Goal: Task Accomplishment & Management: Complete application form

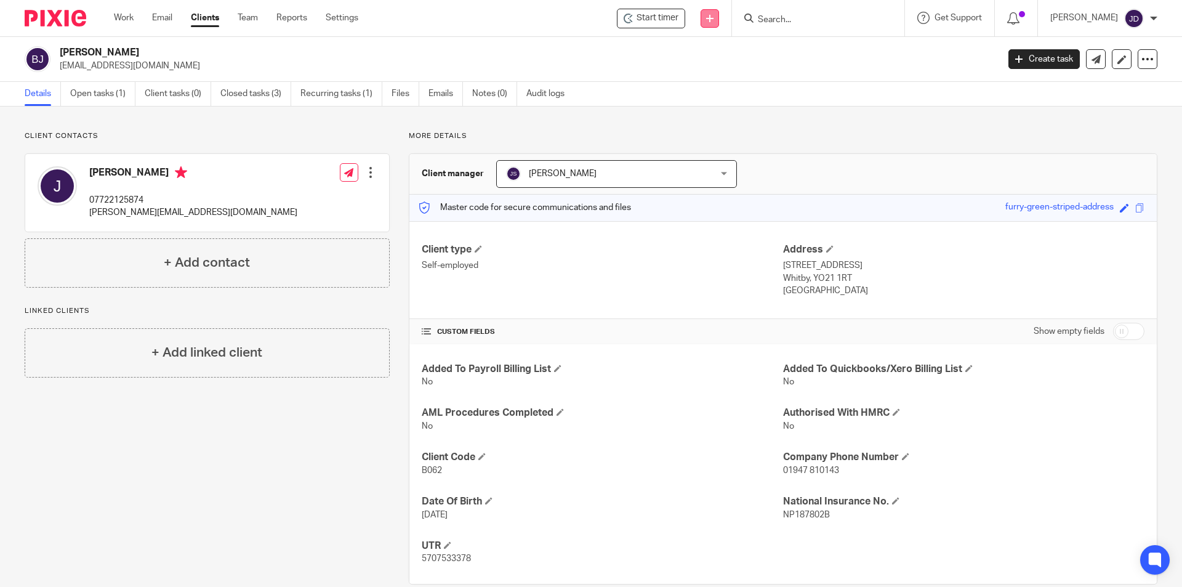
click at [719, 17] on link at bounding box center [710, 18] width 18 height 18
click at [724, 94] on link "Add client" at bounding box center [726, 94] width 76 height 18
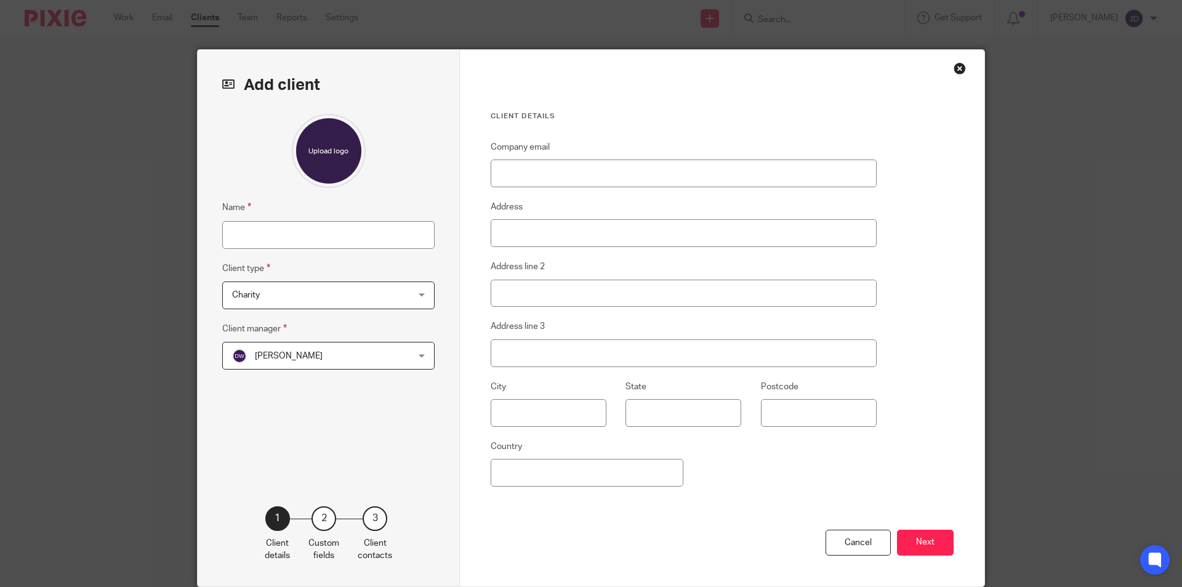
scroll to position [49, 0]
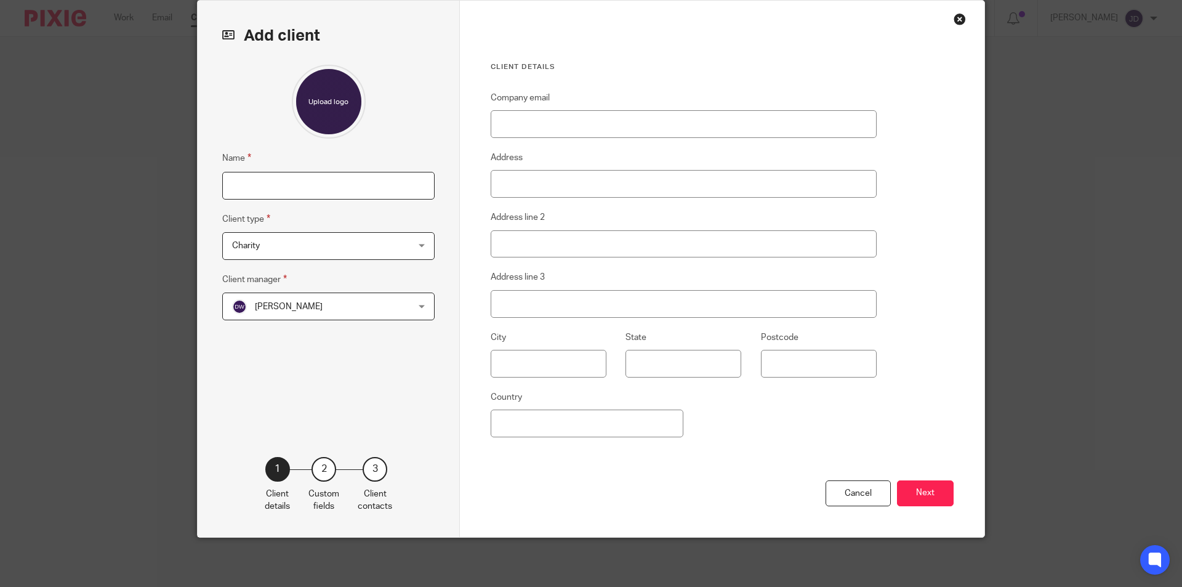
click at [277, 183] on input "Name" at bounding box center [328, 186] width 212 height 28
type input "M"
type input "[PERSON_NAME]"
click at [365, 246] on span "Charity" at bounding box center [312, 246] width 161 height 26
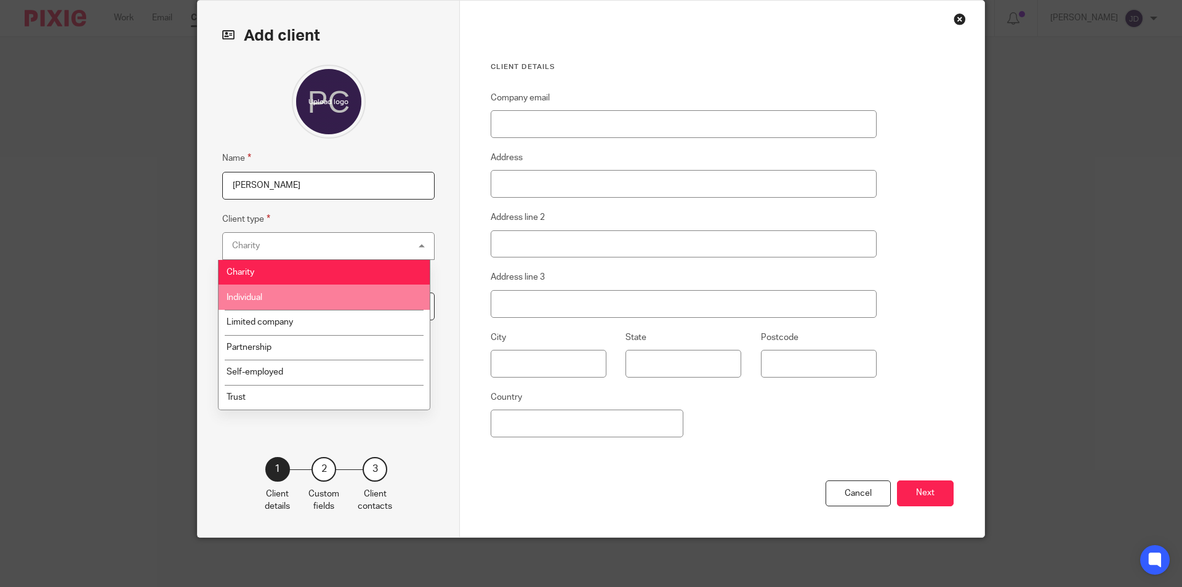
click at [261, 289] on li "Individual" at bounding box center [324, 296] width 211 height 25
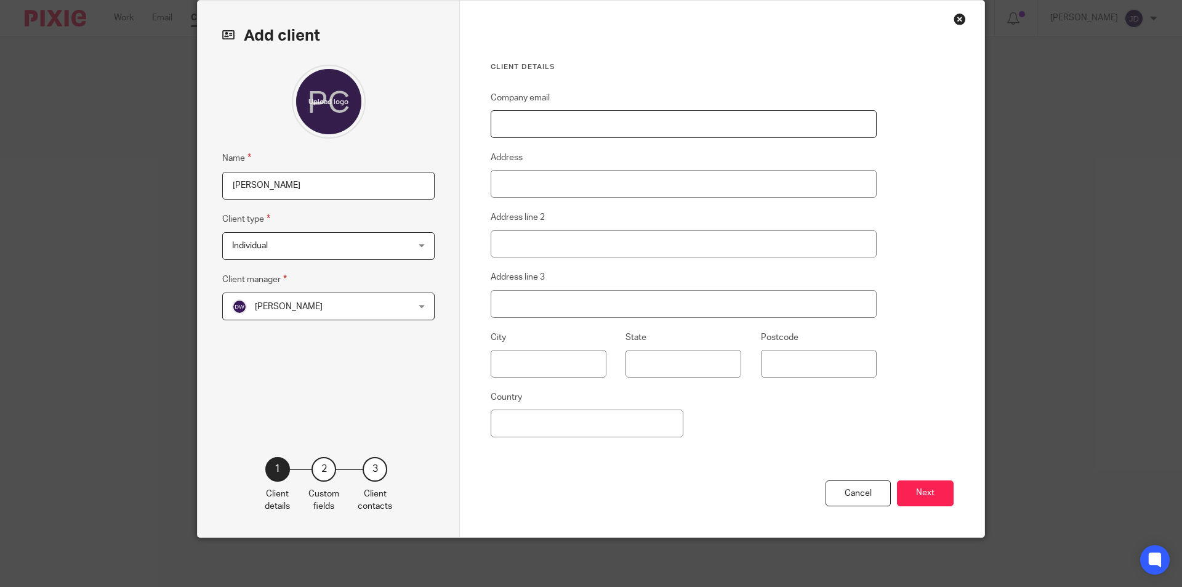
click at [584, 111] on input "Company email" at bounding box center [684, 124] width 386 height 28
type input "[EMAIL_ADDRESS][DOMAIN_NAME]"
click at [579, 177] on input "Address" at bounding box center [684, 184] width 386 height 28
type input "17 Granary Way"
type input "Cloughton"
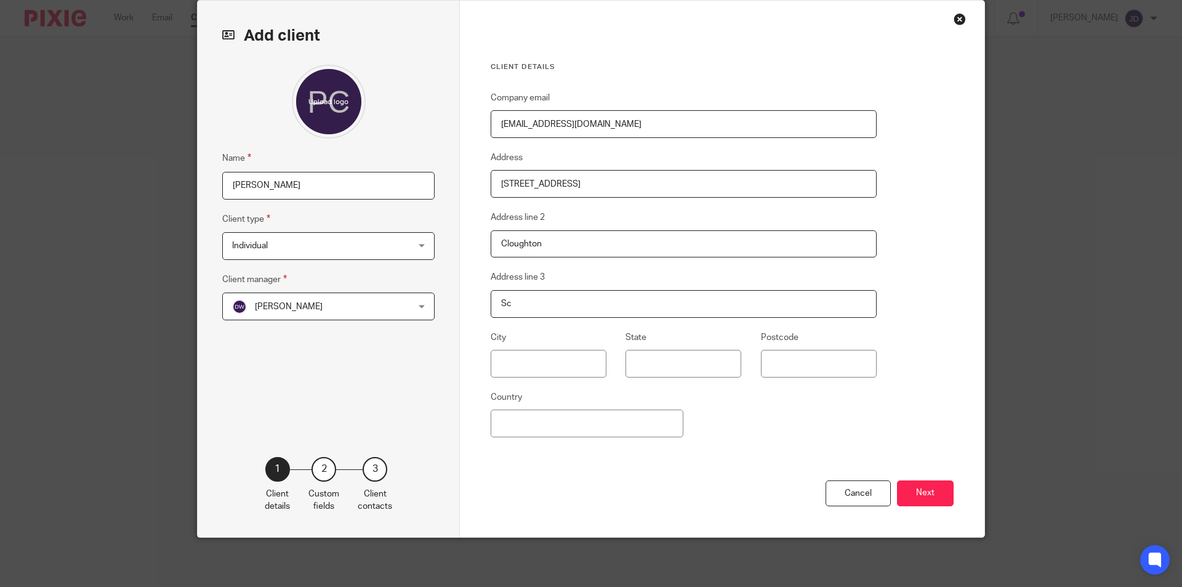
type input "S"
type input "Scarborough"
type input "YO13 0FE"
click at [924, 496] on button "Next" at bounding box center [925, 493] width 57 height 26
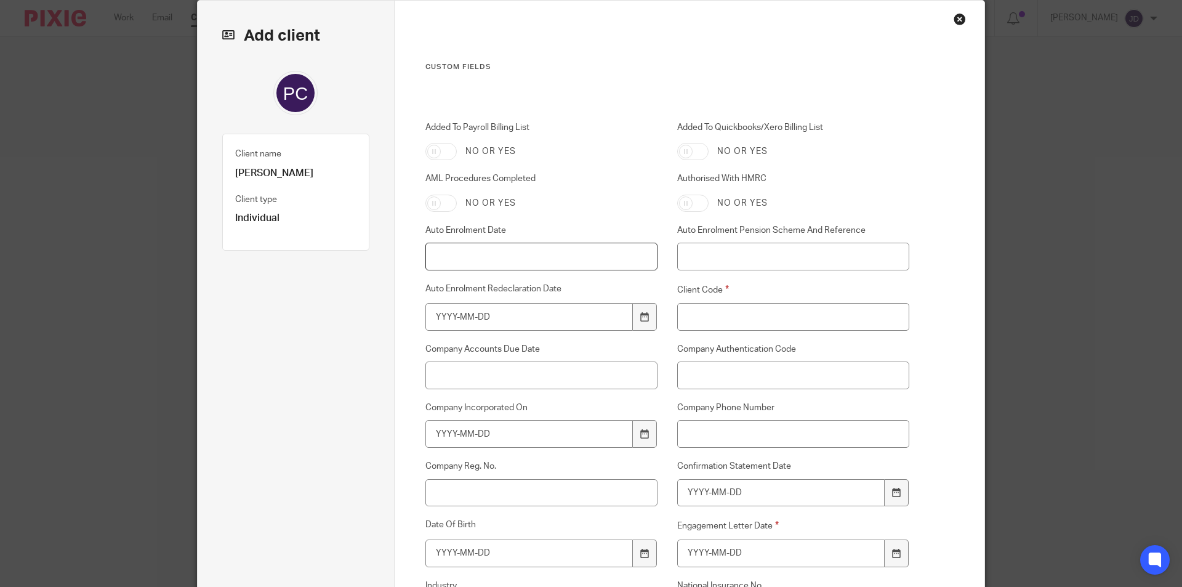
click at [571, 254] on input "Auto Enrolment Date" at bounding box center [541, 257] width 233 height 28
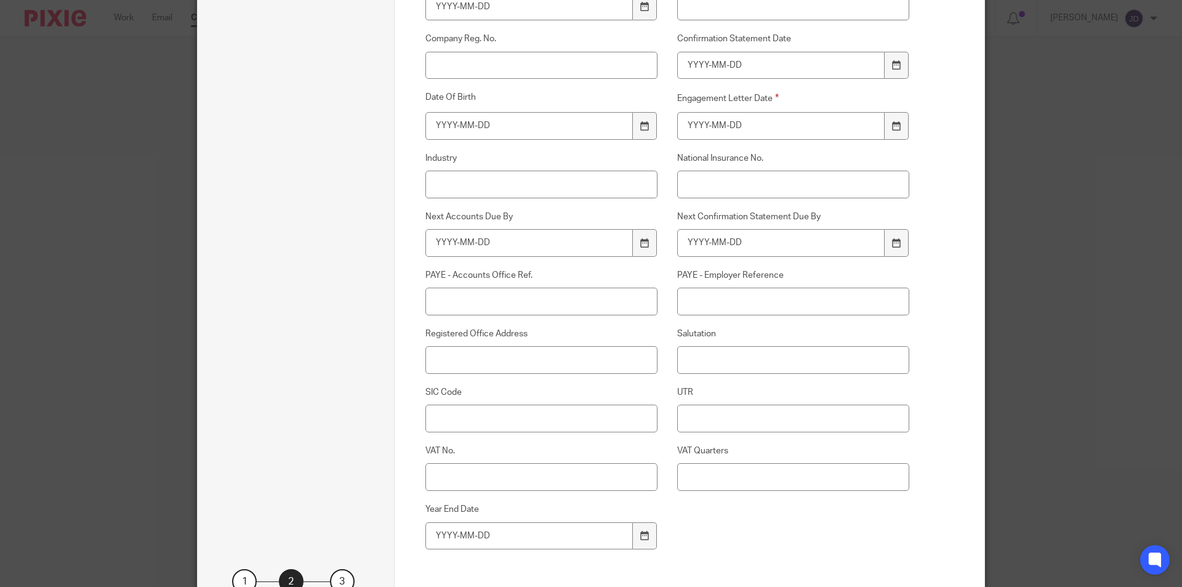
scroll to position [542, 0]
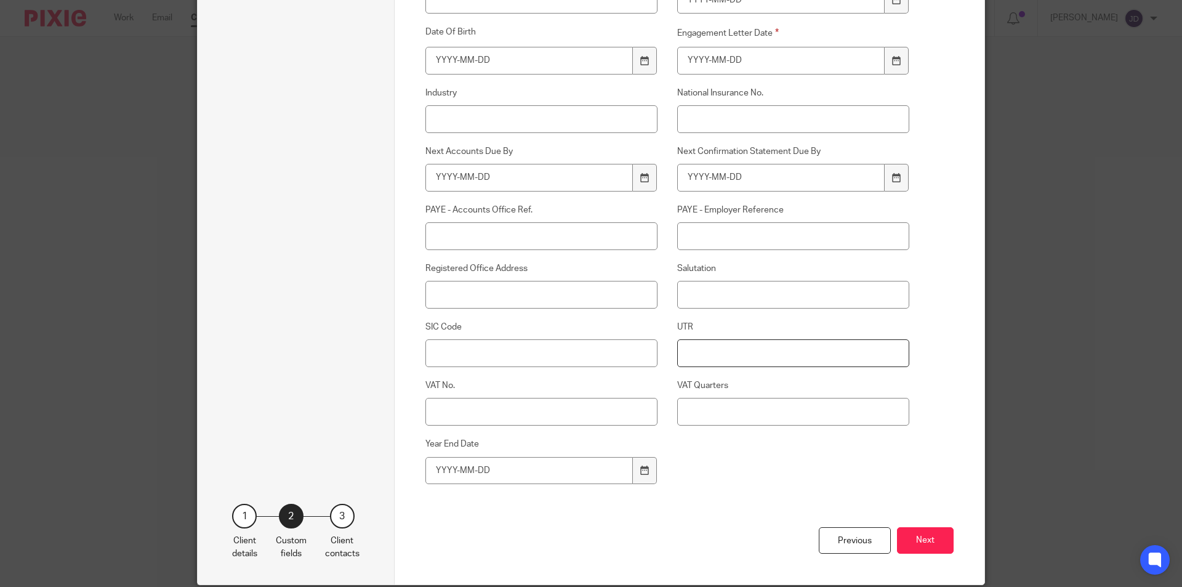
click at [760, 363] on input "UTR" at bounding box center [793, 353] width 233 height 28
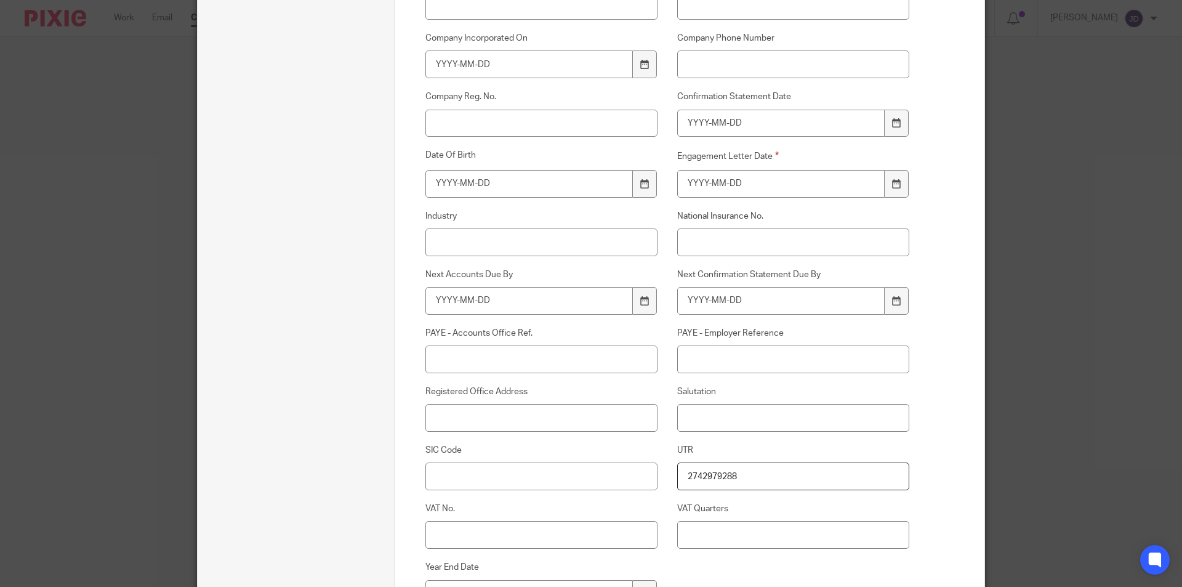
type input "2742979288"
click at [719, 243] on input "National Insurance No." at bounding box center [793, 242] width 233 height 28
click at [859, 249] on input "NA179459B" at bounding box center [793, 242] width 233 height 28
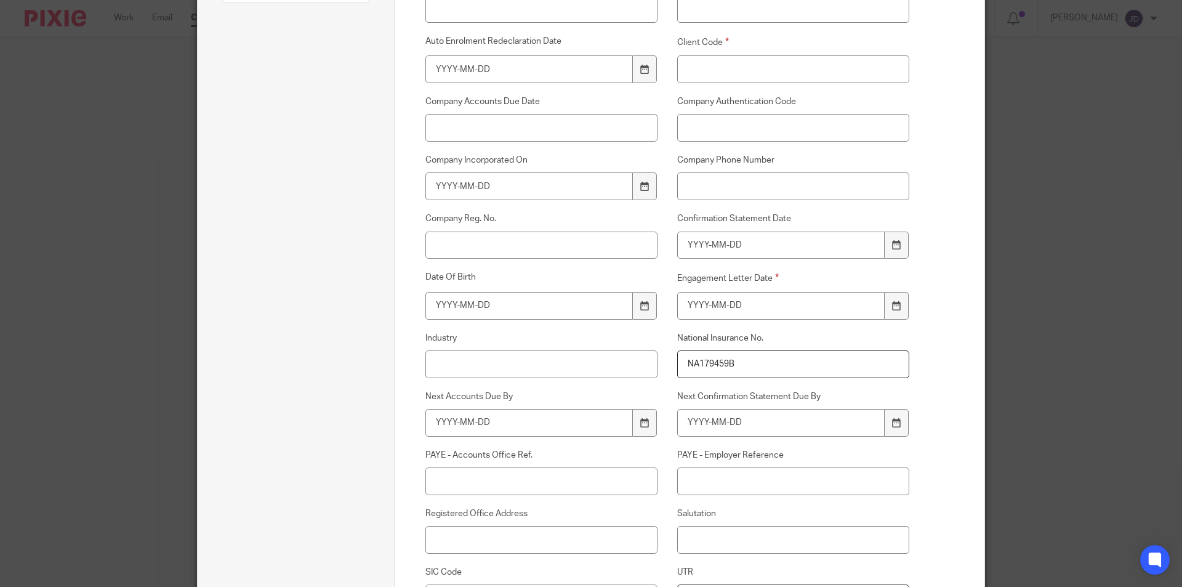
scroll to position [296, 0]
type input "NA179459B"
click at [768, 75] on input "Client Code" at bounding box center [793, 71] width 233 height 28
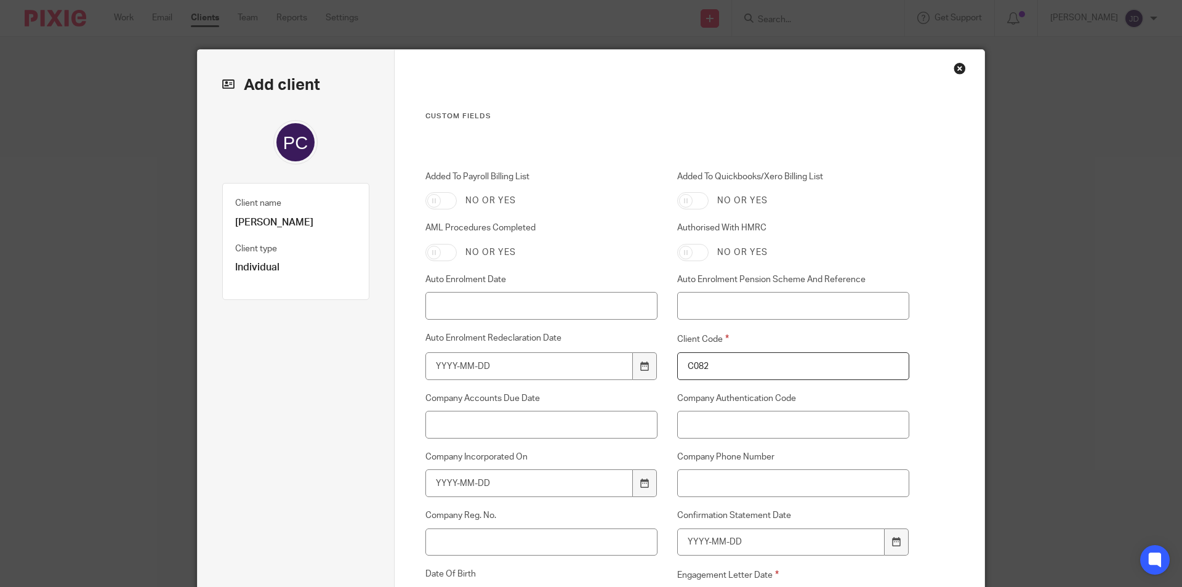
scroll to position [589, 0]
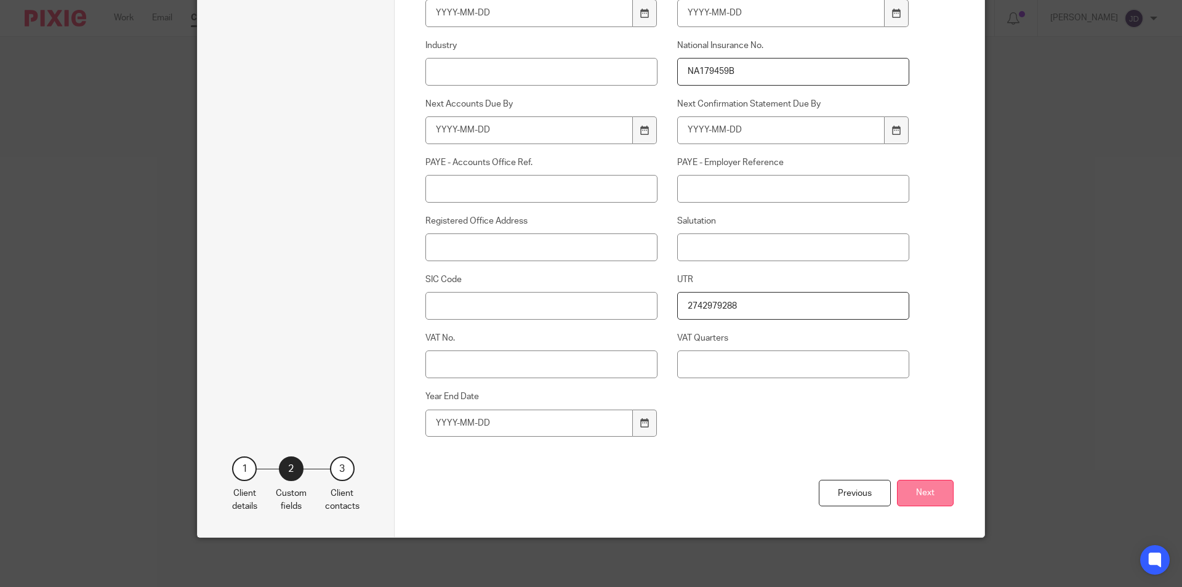
type input "C082"
click at [913, 484] on button "Next" at bounding box center [925, 493] width 57 height 26
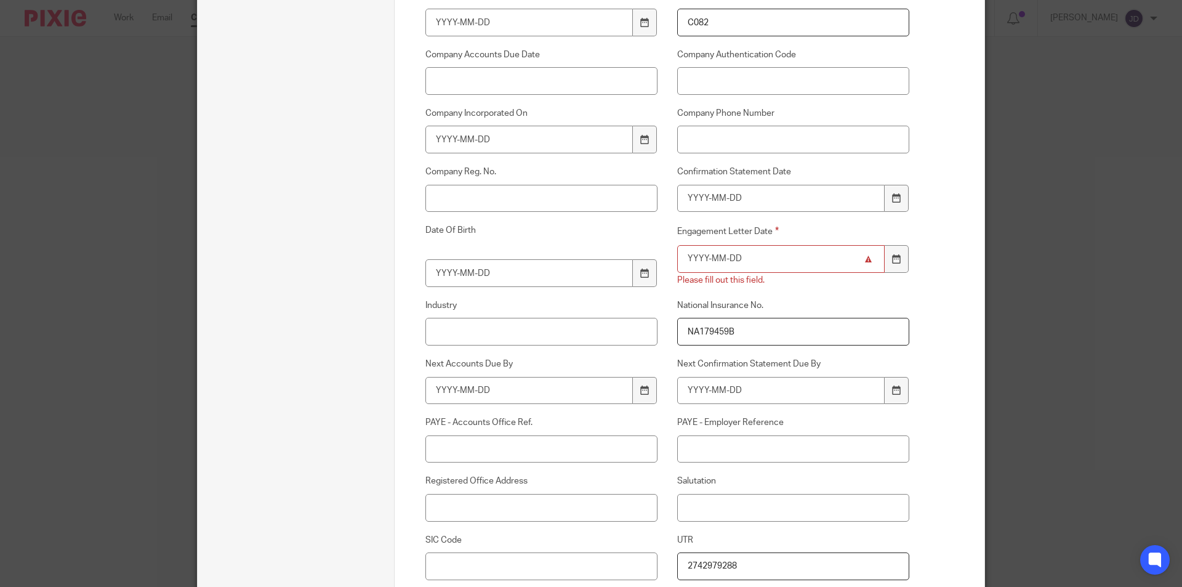
scroll to position [343, 0]
click at [756, 266] on input "Engagement Letter Date" at bounding box center [781, 260] width 208 height 28
type input "1"
type input "2"
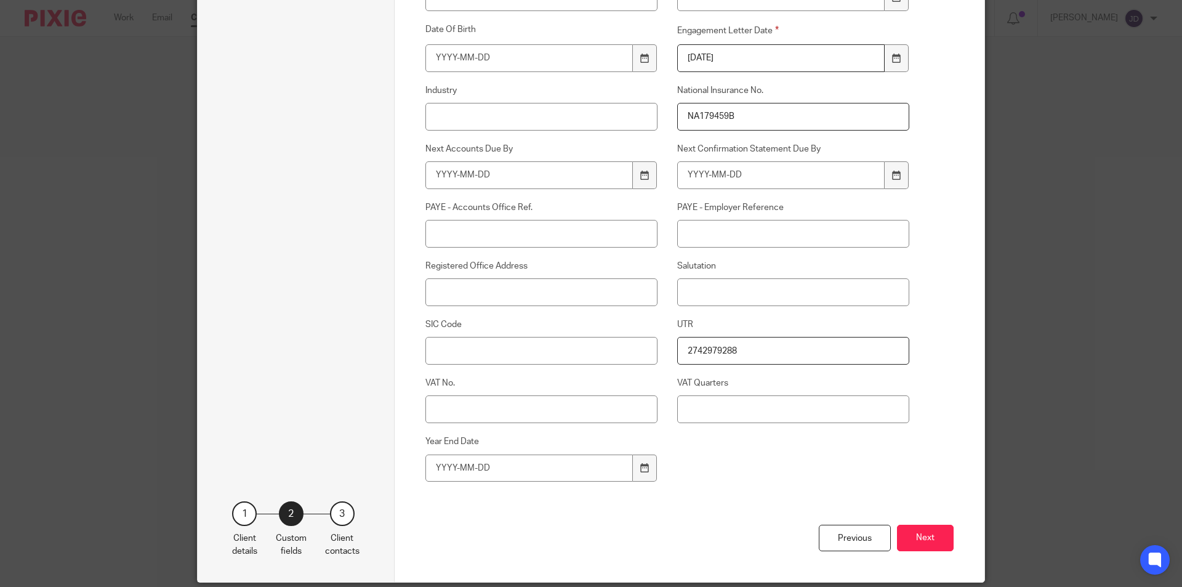
scroll to position [589, 0]
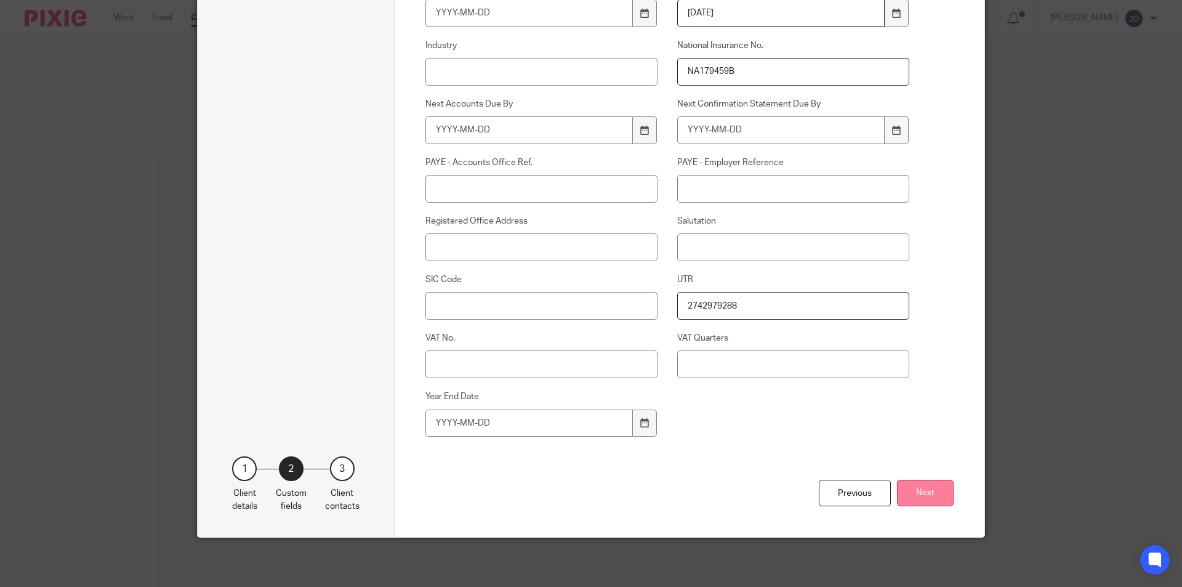
type input "2025-08-11"
click at [906, 497] on button "Next" at bounding box center [925, 493] width 57 height 26
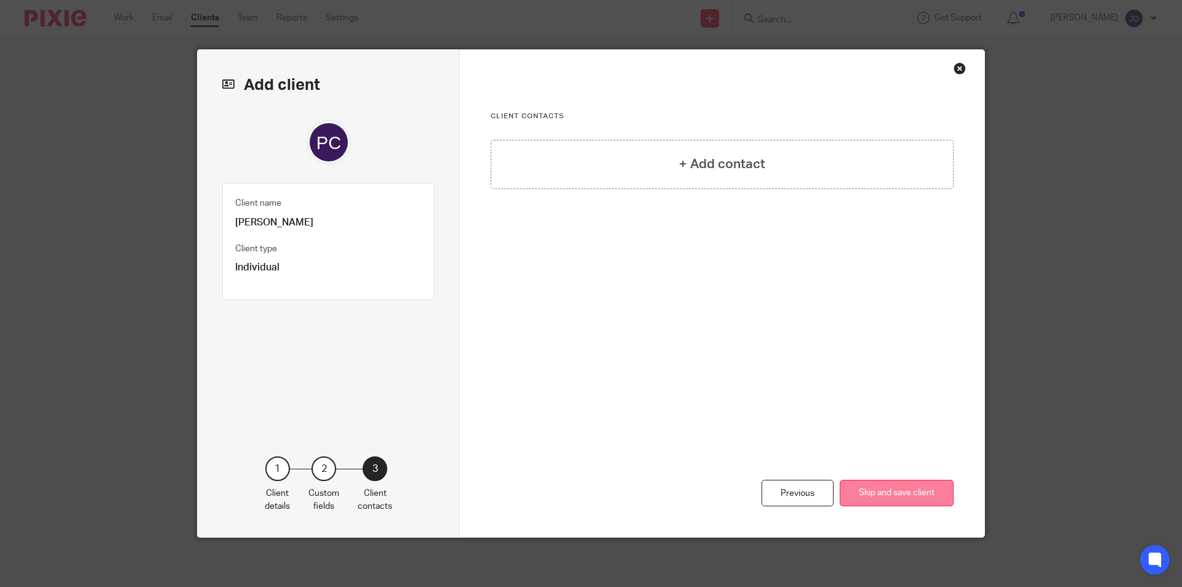
click at [889, 491] on button "Skip and save client" at bounding box center [897, 493] width 114 height 26
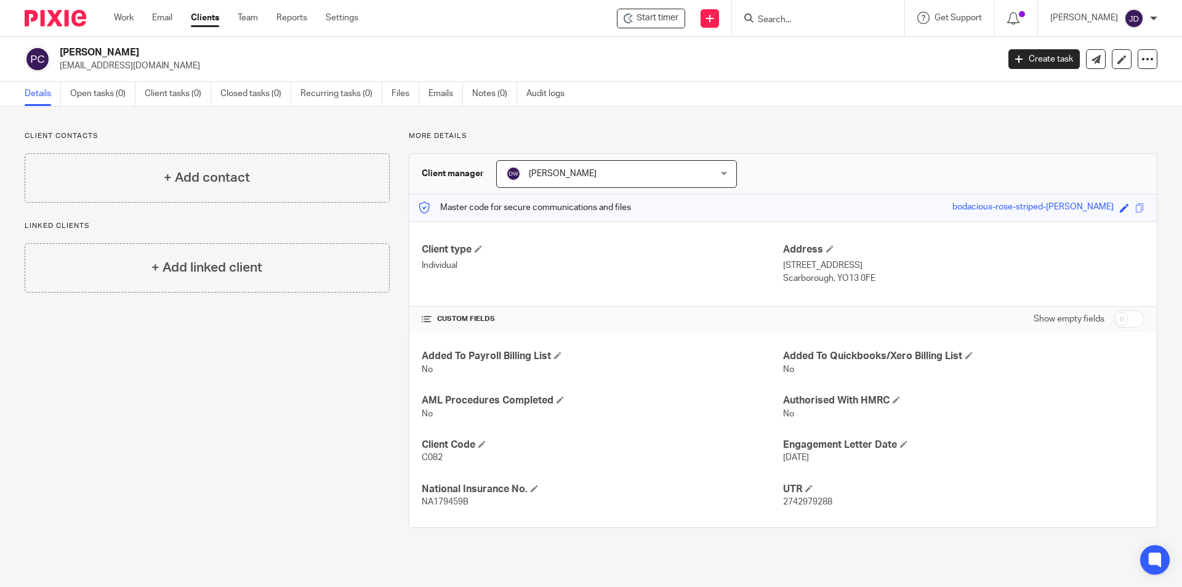
click at [319, 377] on div "Client contacts + Add contact Linked clients + Add linked client" at bounding box center [198, 329] width 384 height 397
click at [849, 13] on form at bounding box center [822, 17] width 131 height 15
click at [813, 24] on input "Search" at bounding box center [812, 20] width 111 height 11
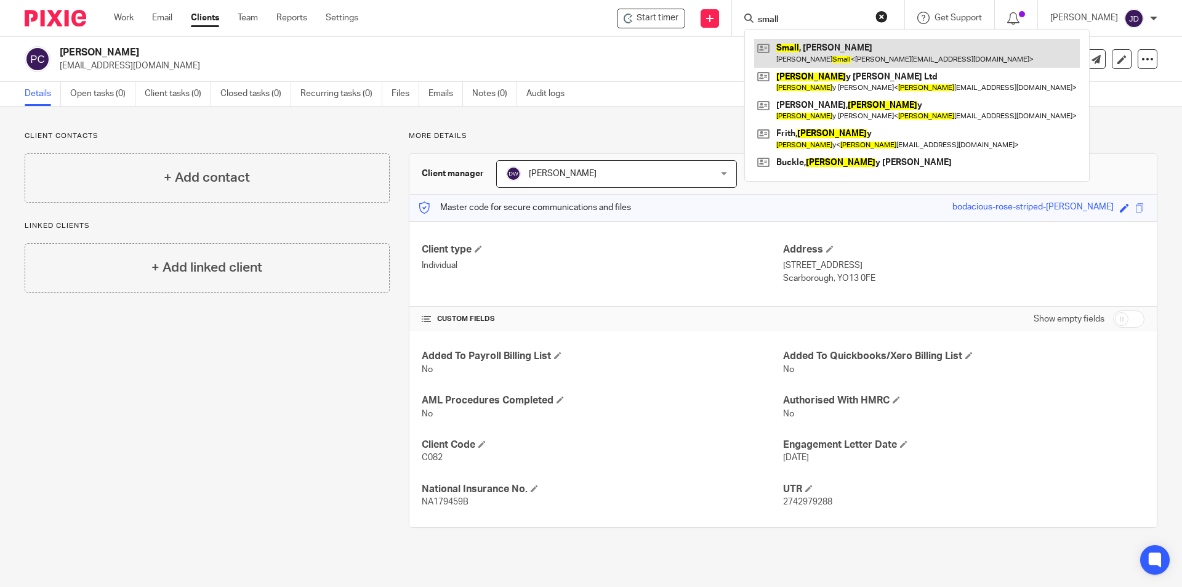
type input "small"
click at [837, 44] on link at bounding box center [917, 53] width 326 height 28
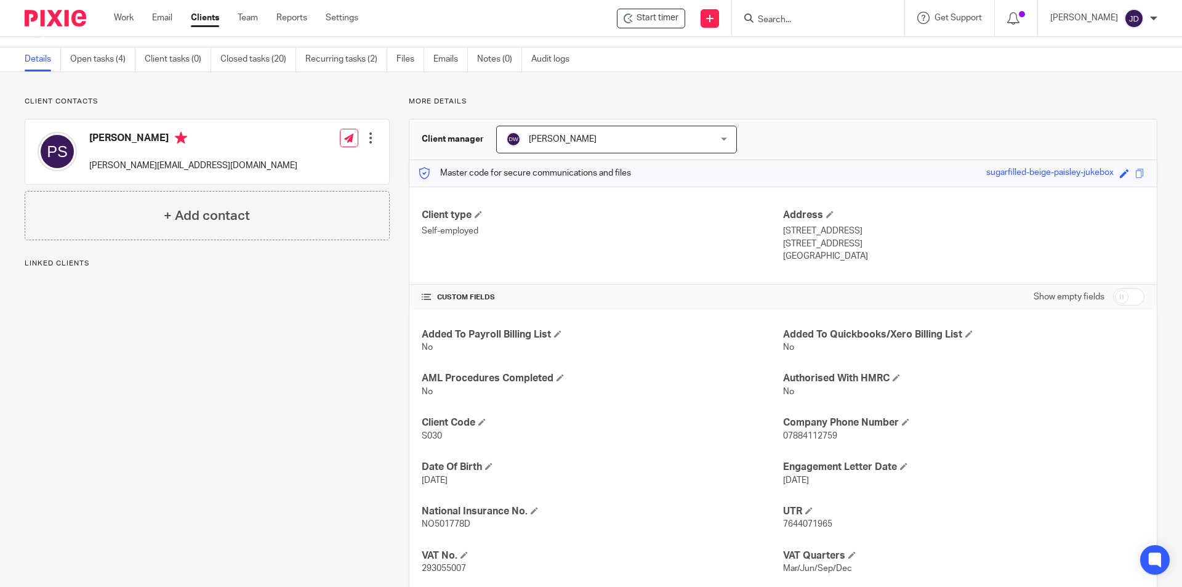
scroll to position [66, 0]
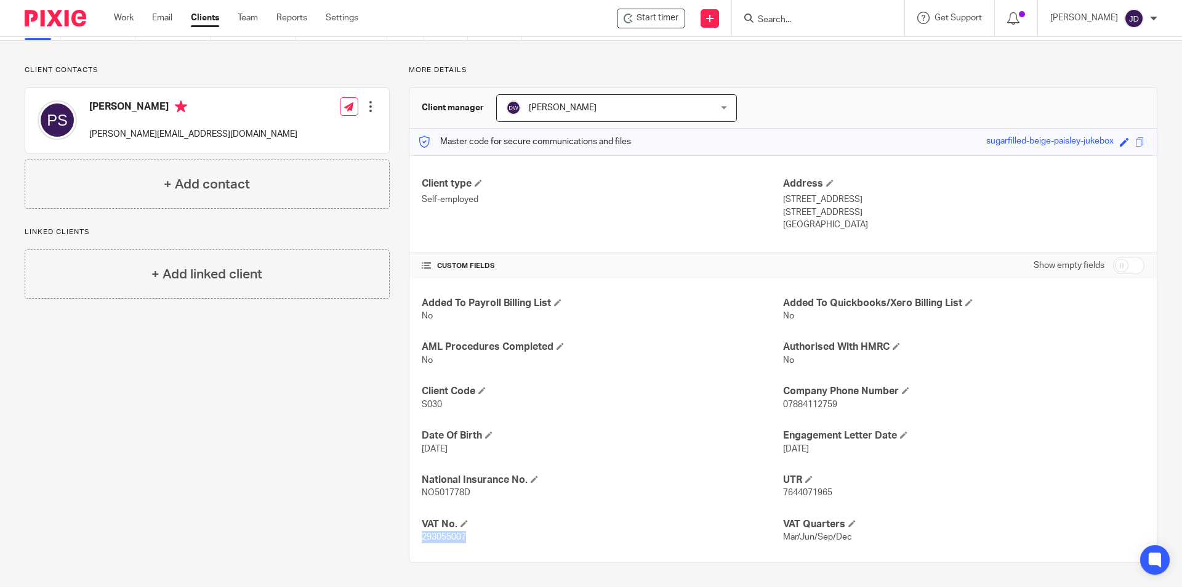
drag, startPoint x: 419, startPoint y: 536, endPoint x: 462, endPoint y: 541, distance: 43.5
click at [462, 541] on span "293055007" at bounding box center [444, 537] width 44 height 9
copy span "293055007"
